Goal: Task Accomplishment & Management: Use online tool/utility

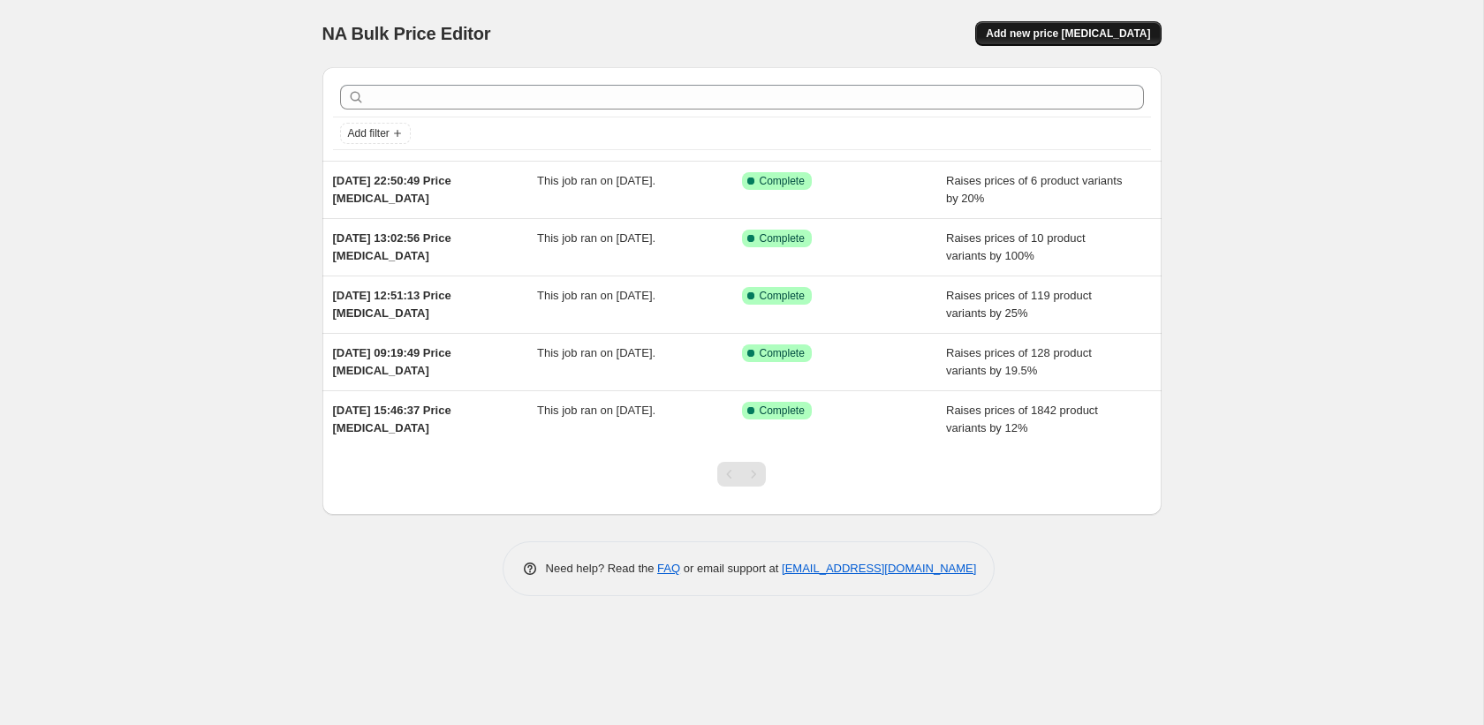
click at [1028, 39] on span "Add new price [MEDICAL_DATA]" at bounding box center [1068, 34] width 164 height 14
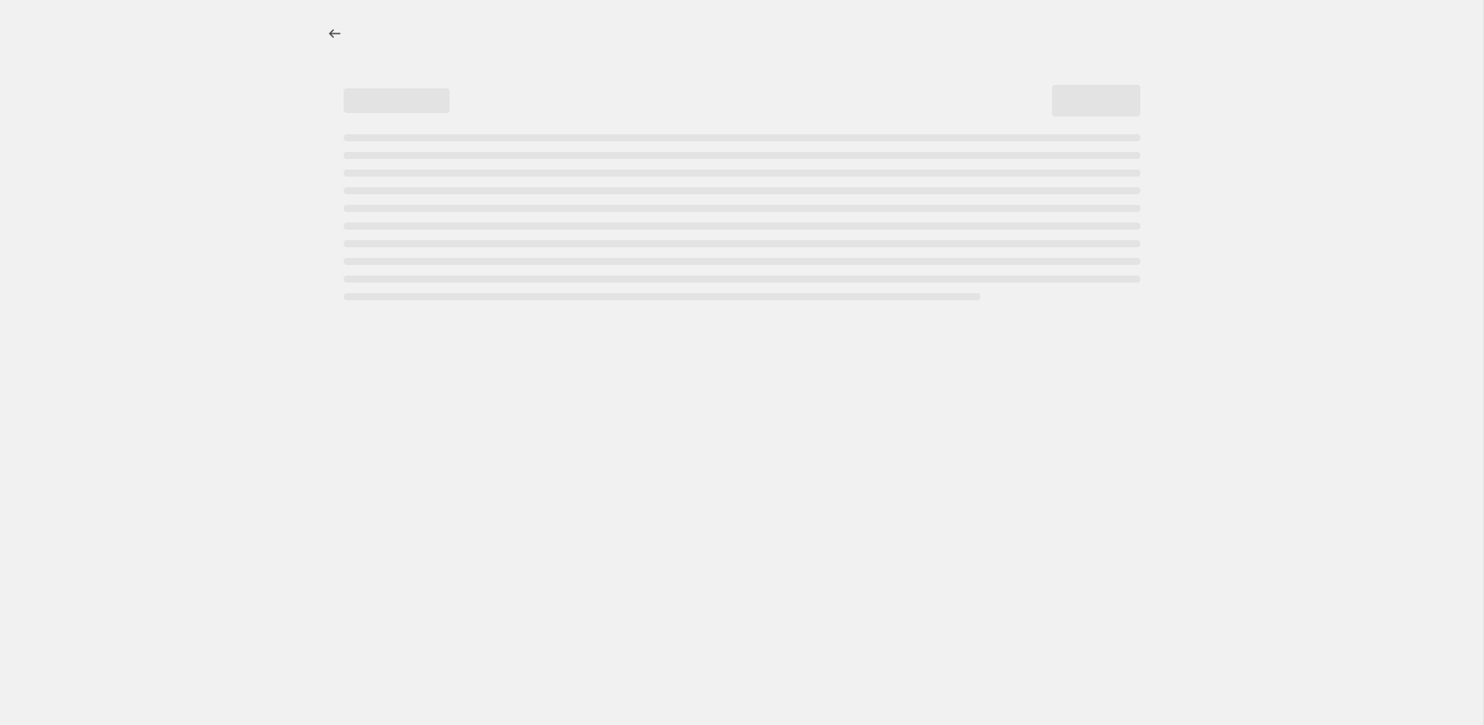
select select "percentage"
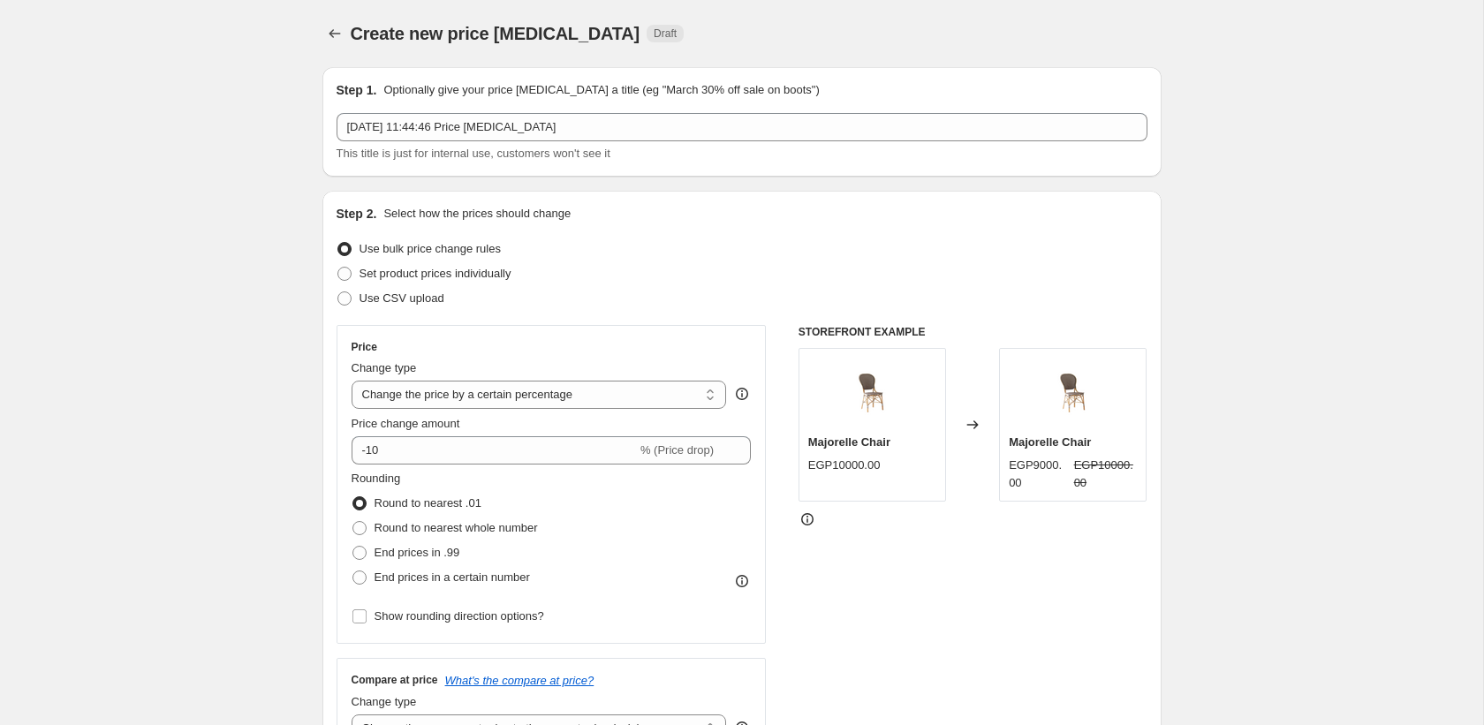
scroll to position [14, 0]
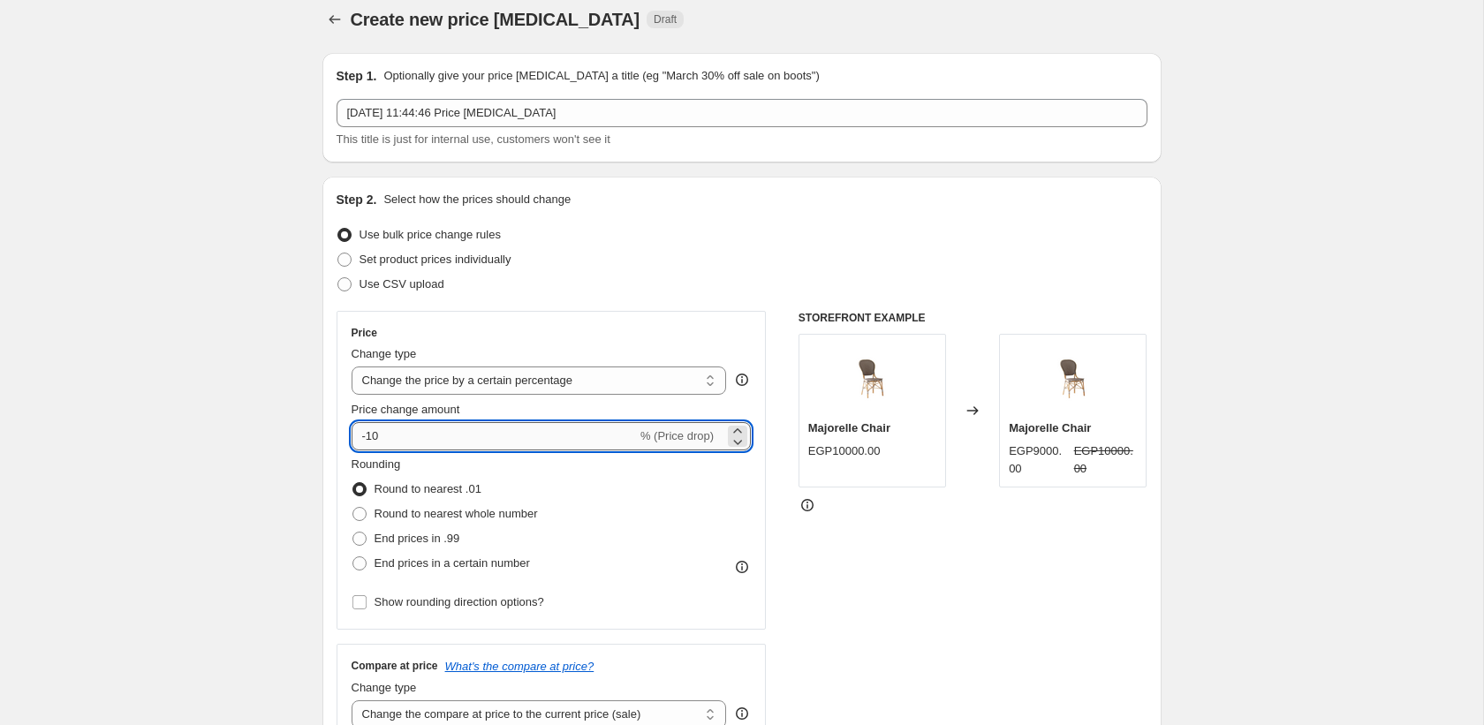
click at [408, 432] on input "-10" at bounding box center [494, 436] width 285 height 28
type input "1"
type input "10"
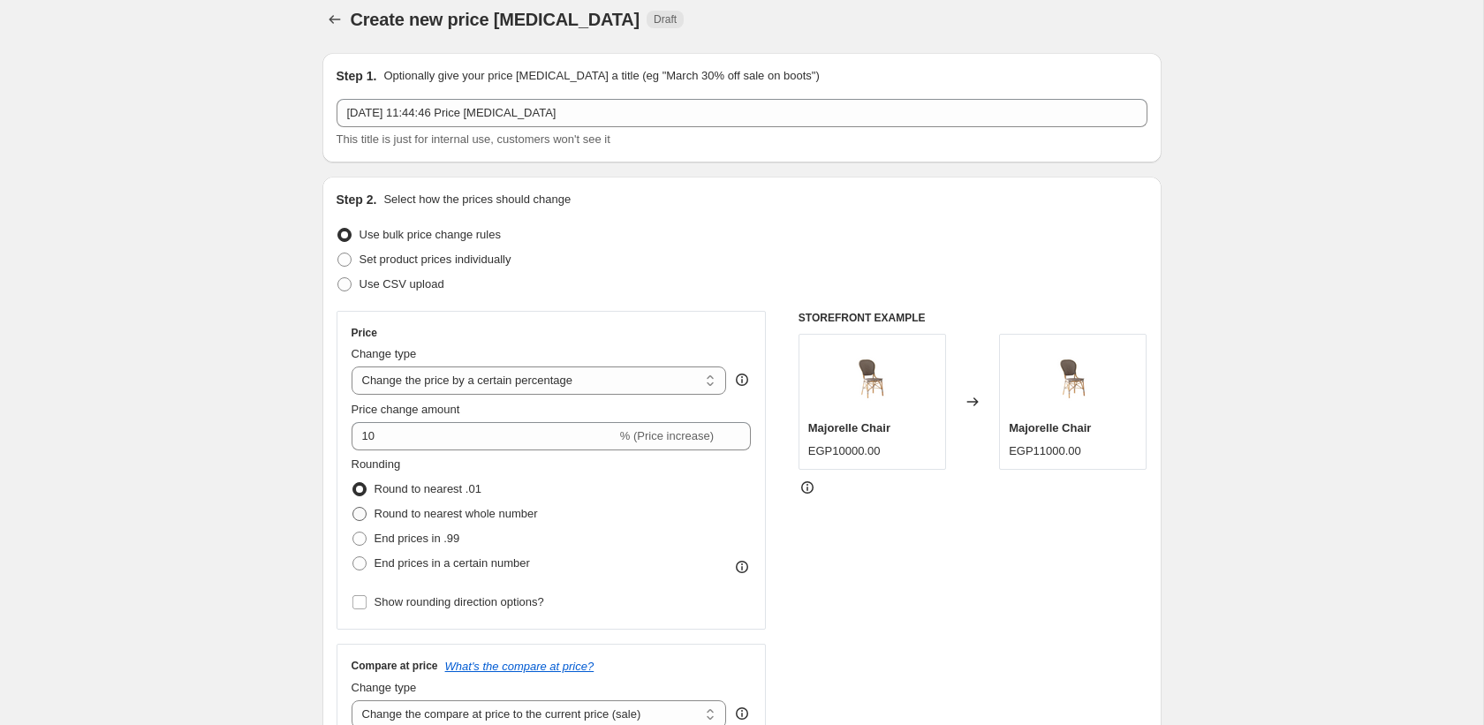
click at [407, 516] on span "Round to nearest whole number" at bounding box center [456, 513] width 163 height 13
click at [353, 508] on input "Round to nearest whole number" at bounding box center [353, 507] width 1 height 1
radio input "true"
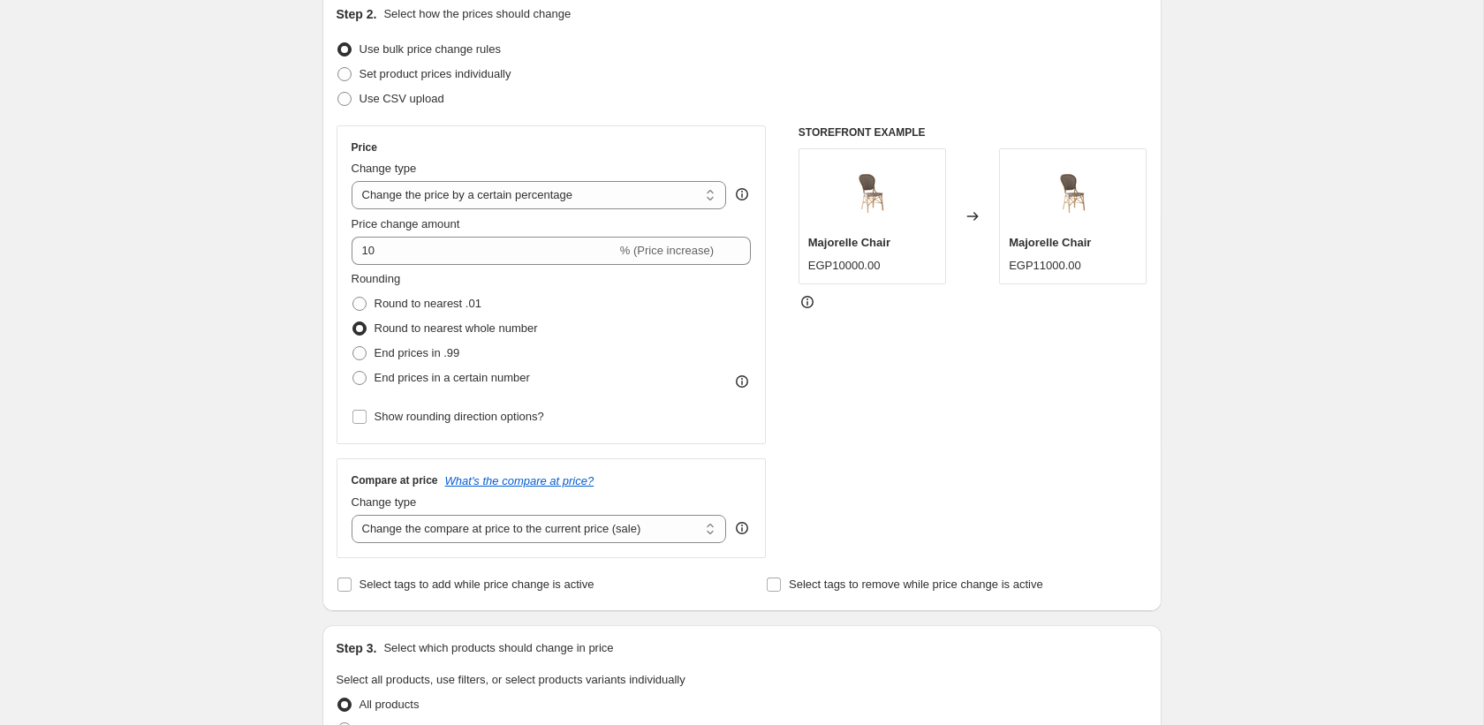
scroll to position [216, 0]
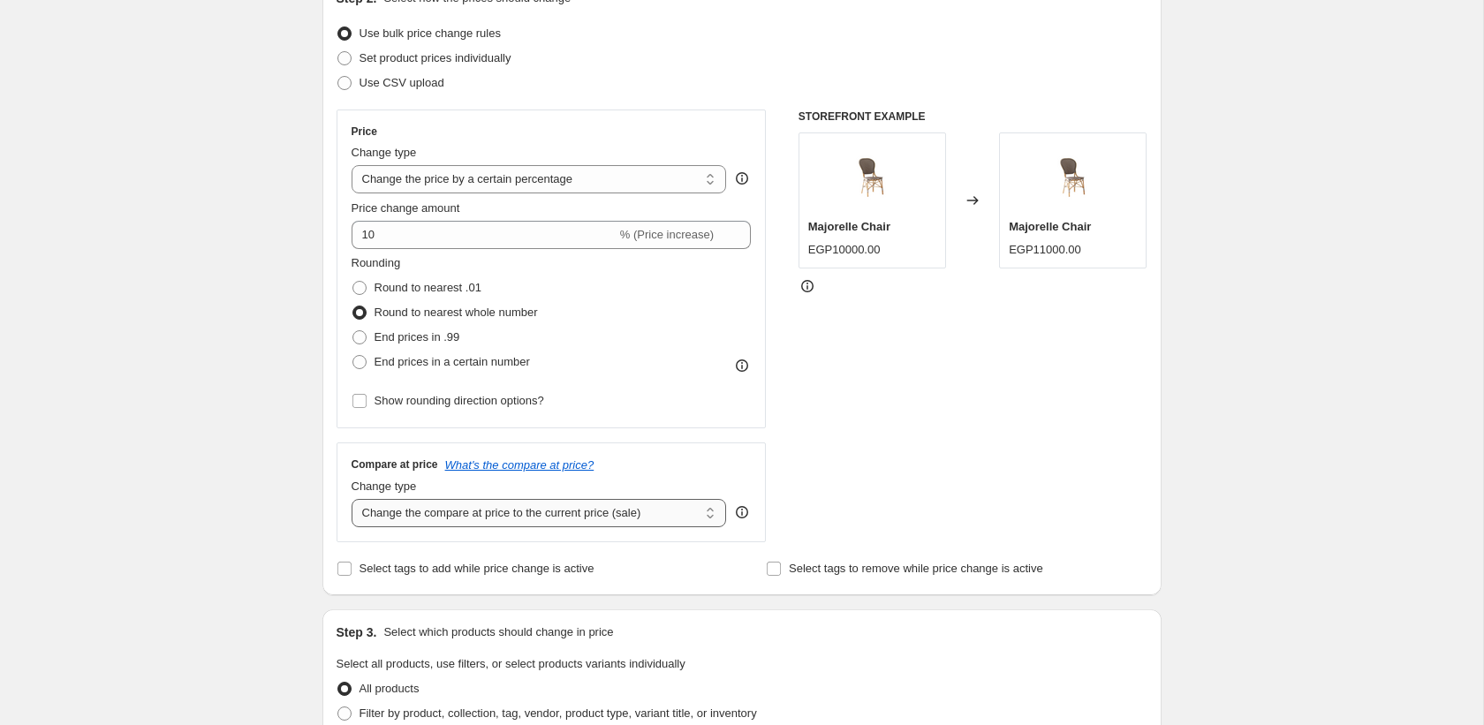
select select "percentage"
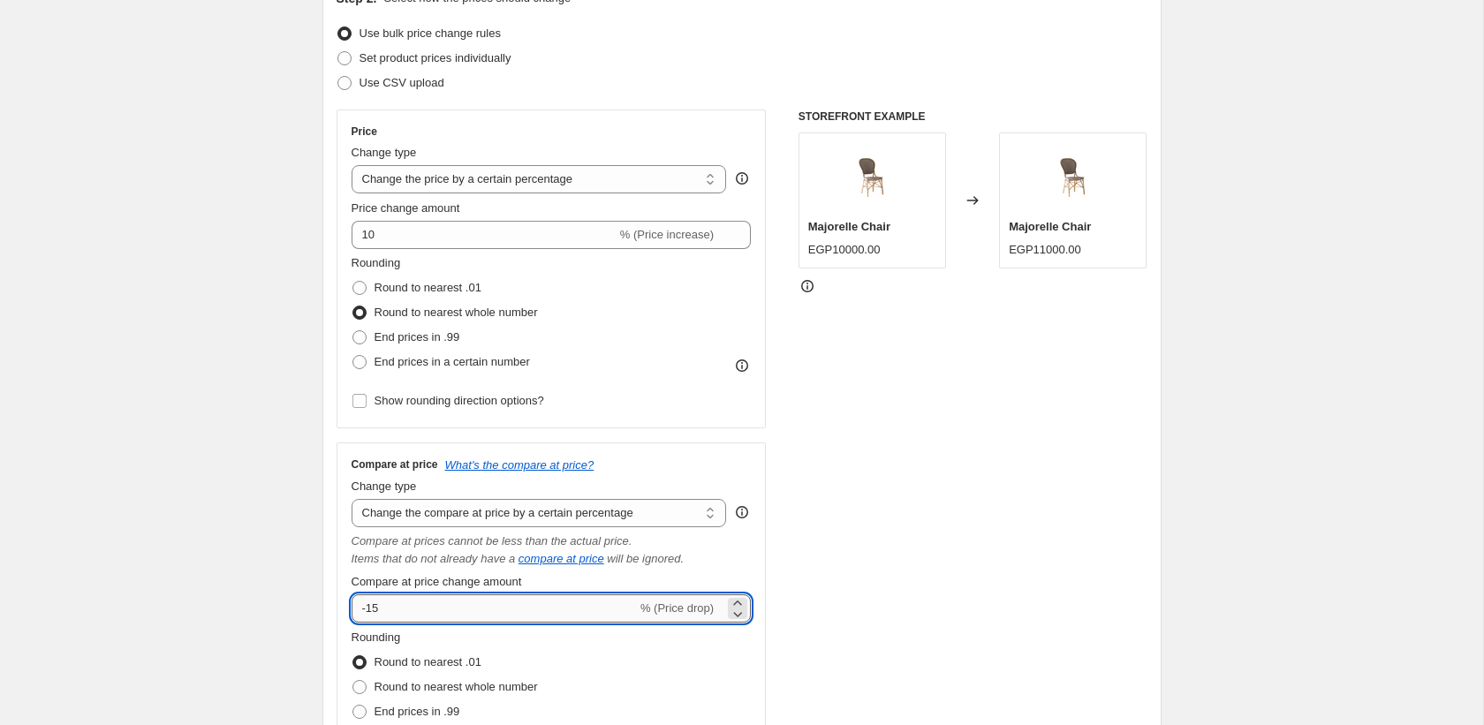
click at [415, 602] on input "-15" at bounding box center [494, 609] width 285 height 28
type input "1"
type input "10"
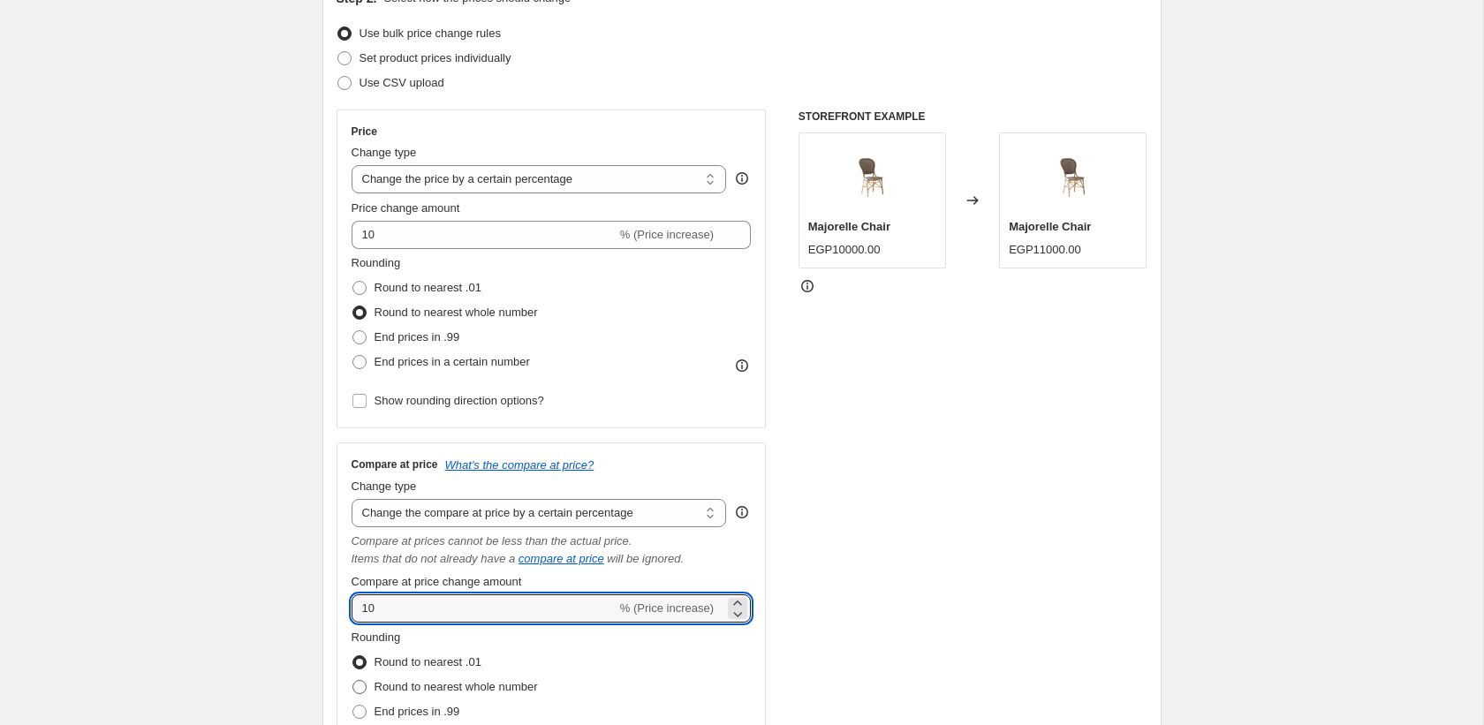
click at [383, 687] on span "Round to nearest whole number" at bounding box center [456, 686] width 163 height 13
click at [353, 681] on input "Round to nearest whole number" at bounding box center [353, 680] width 1 height 1
radio input "true"
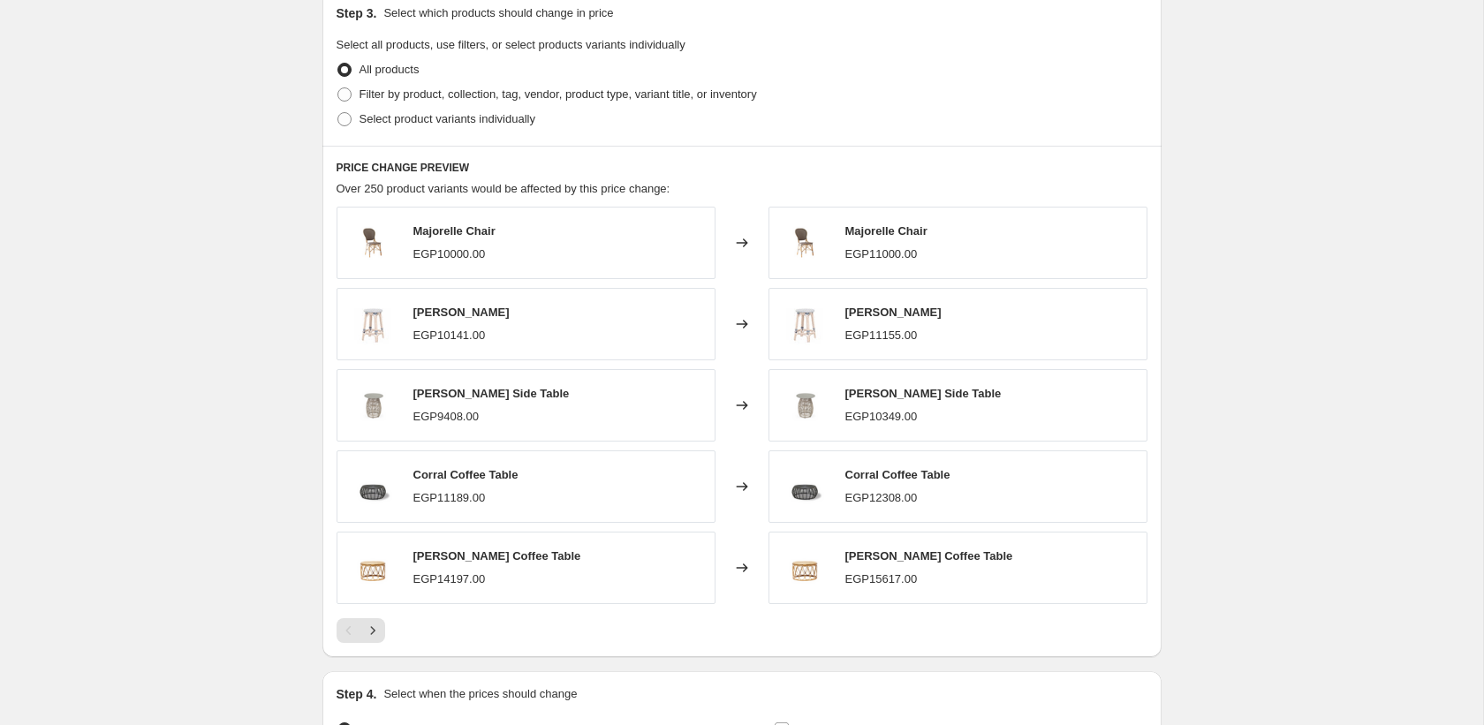
scroll to position [1101, 0]
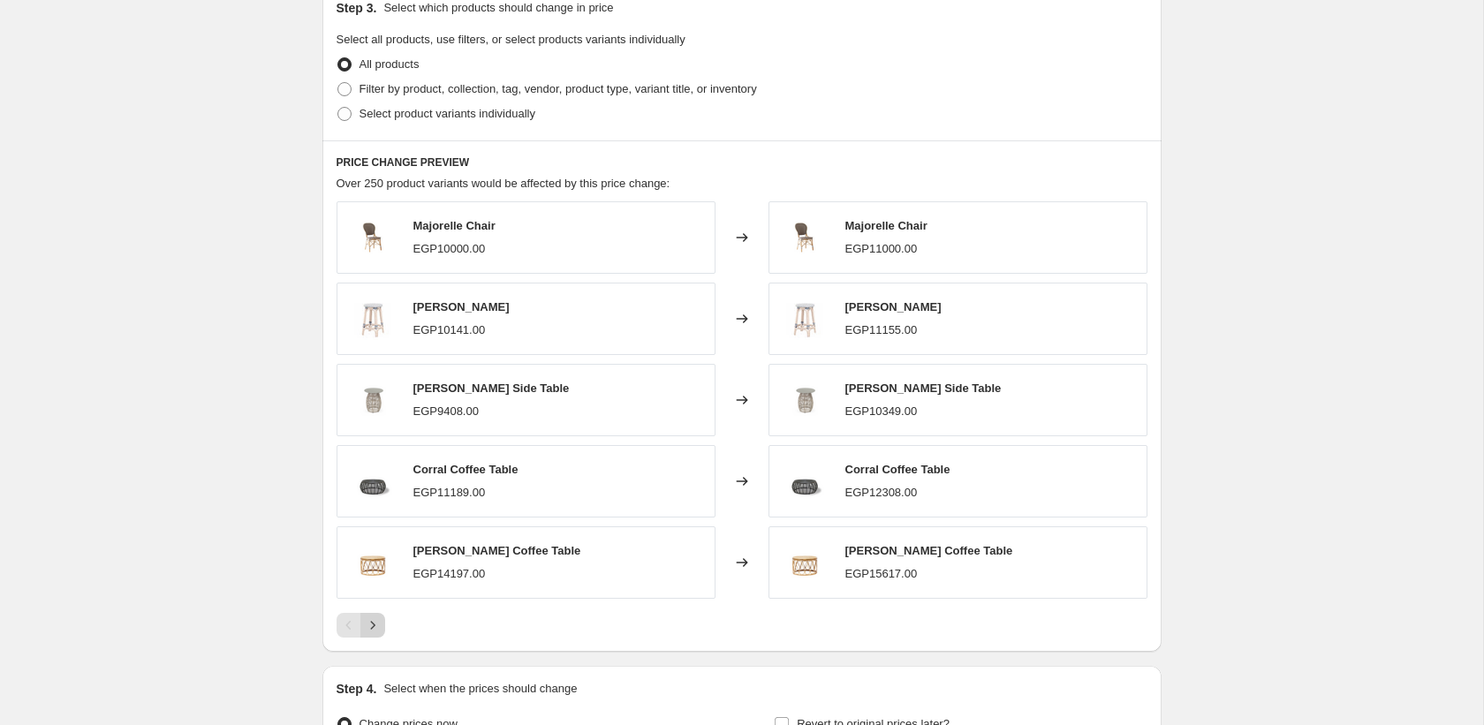
click at [380, 621] on icon "Next" at bounding box center [373, 626] width 18 height 18
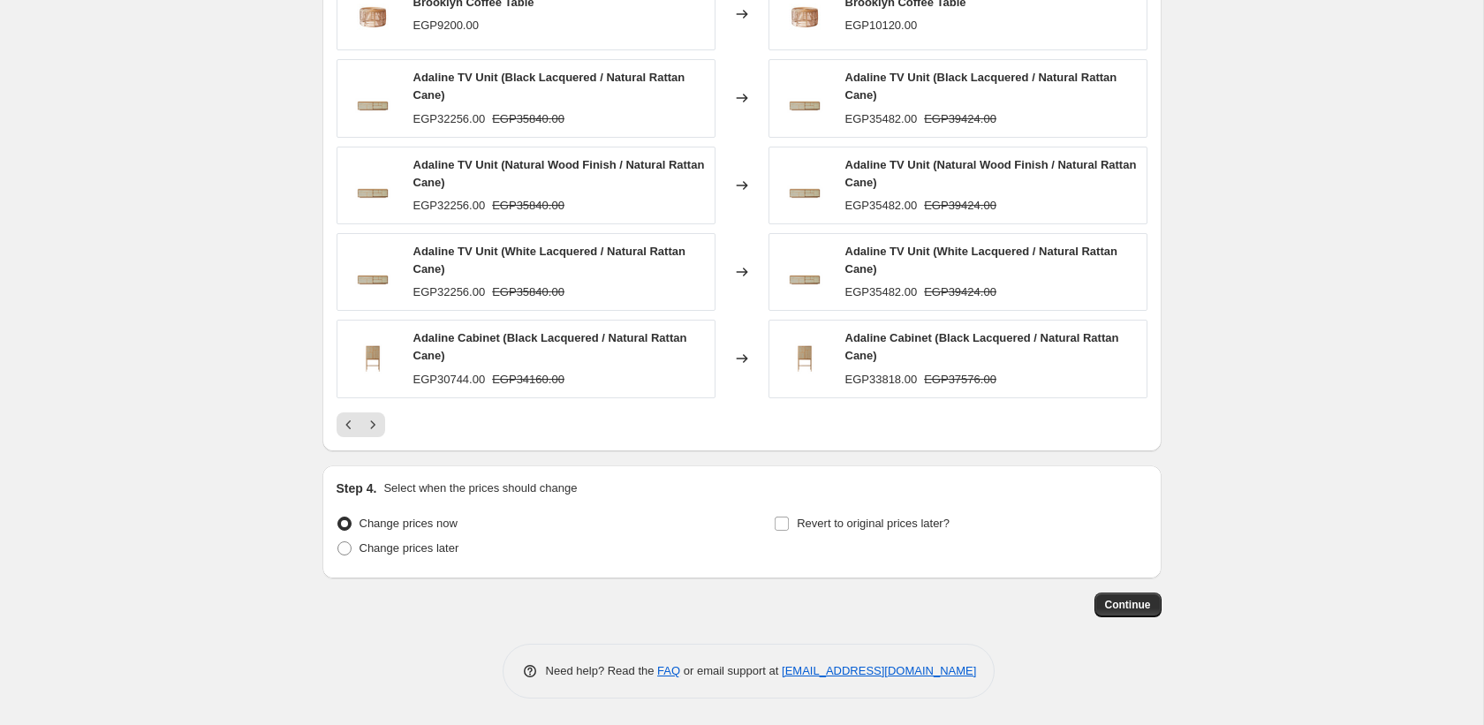
scroll to position [1329, 0]
click at [1133, 606] on span "Continue" at bounding box center [1128, 605] width 46 height 14
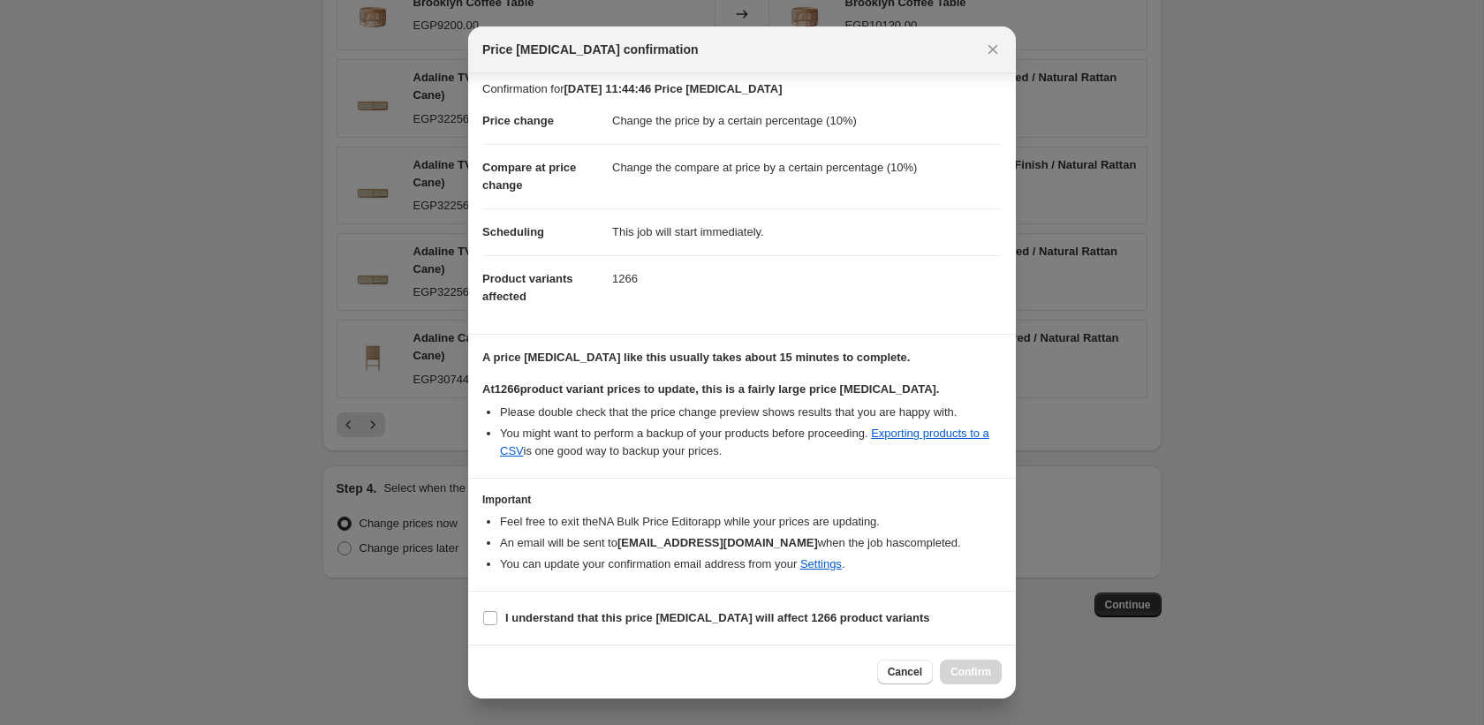
scroll to position [22, 0]
click at [525, 617] on b "I understand that this price [MEDICAL_DATA] will affect 1266 product variants" at bounding box center [717, 617] width 425 height 13
click at [497, 617] on input "I understand that this price [MEDICAL_DATA] will affect 1266 product variants" at bounding box center [490, 618] width 14 height 14
checkbox input "true"
click at [968, 665] on button "Confirm" at bounding box center [971, 672] width 62 height 25
